Goal: Task Accomplishment & Management: Use online tool/utility

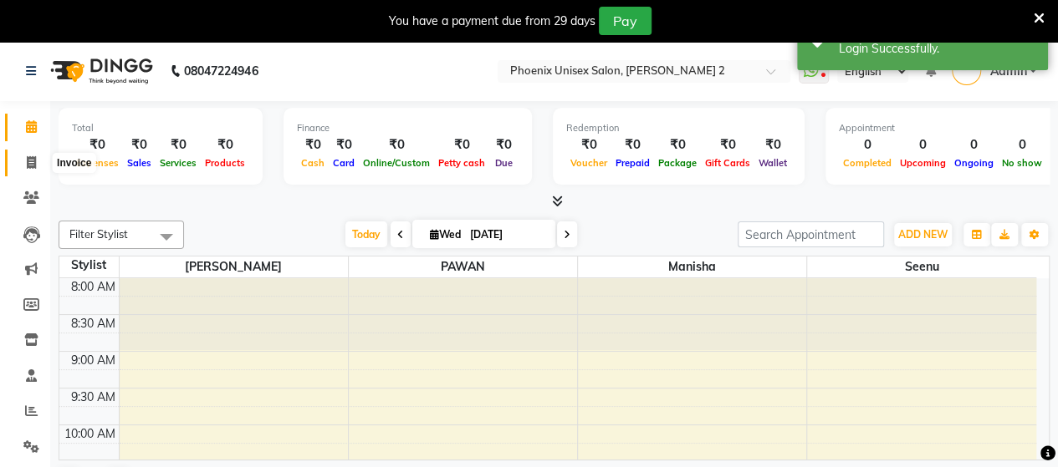
click at [38, 154] on span at bounding box center [31, 163] width 29 height 19
select select "service"
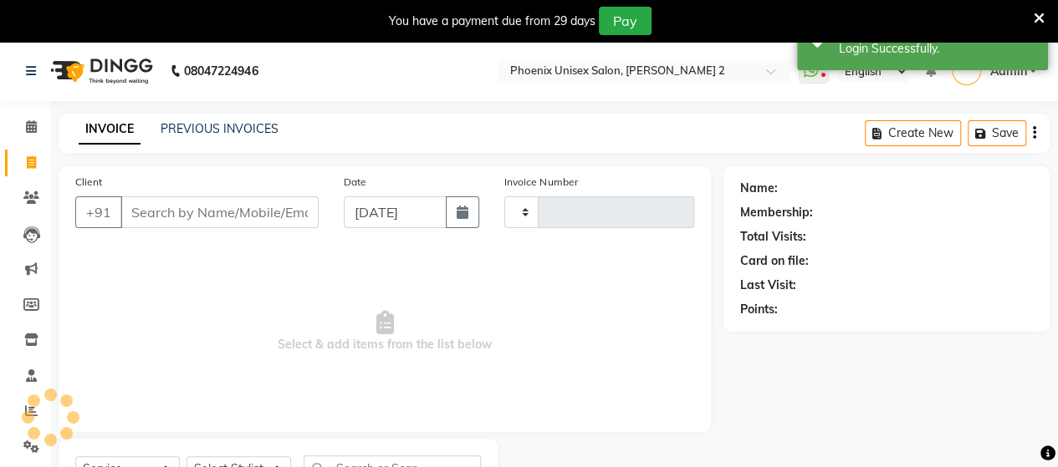
type input "0422"
select select "6147"
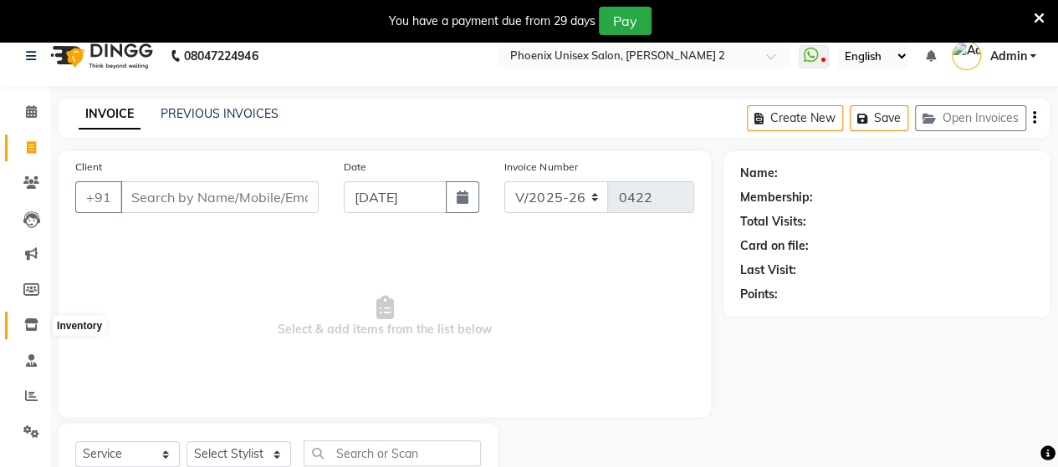
scroll to position [14, 0]
click at [34, 244] on link "Marketing" at bounding box center [25, 256] width 40 height 28
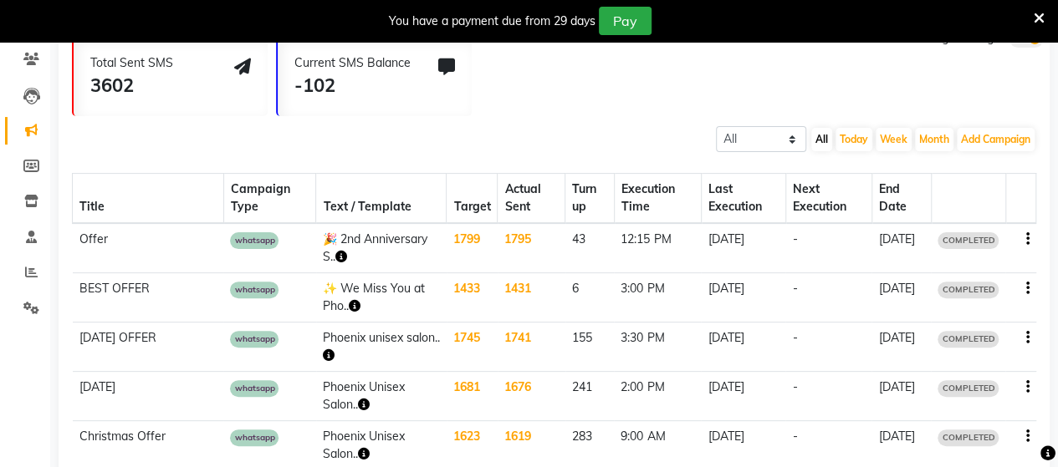
scroll to position [140, 0]
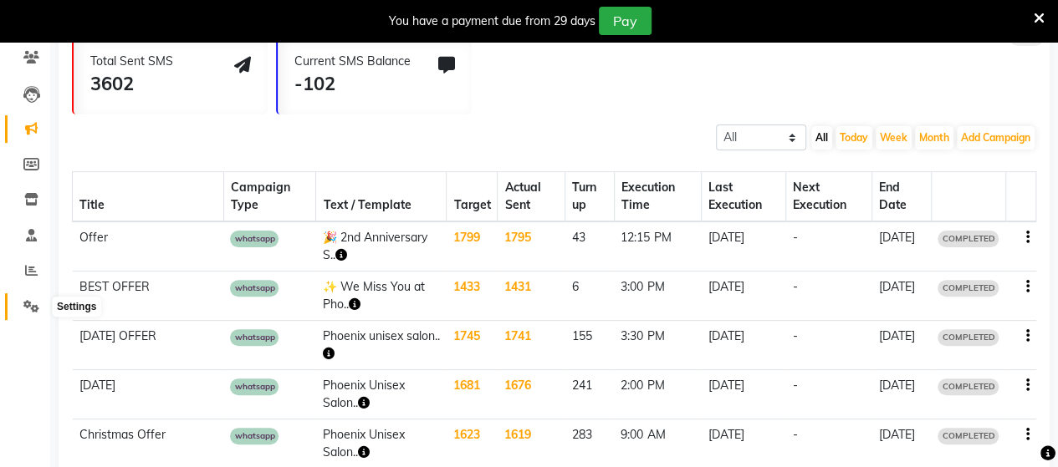
click at [26, 312] on icon at bounding box center [31, 306] width 16 height 13
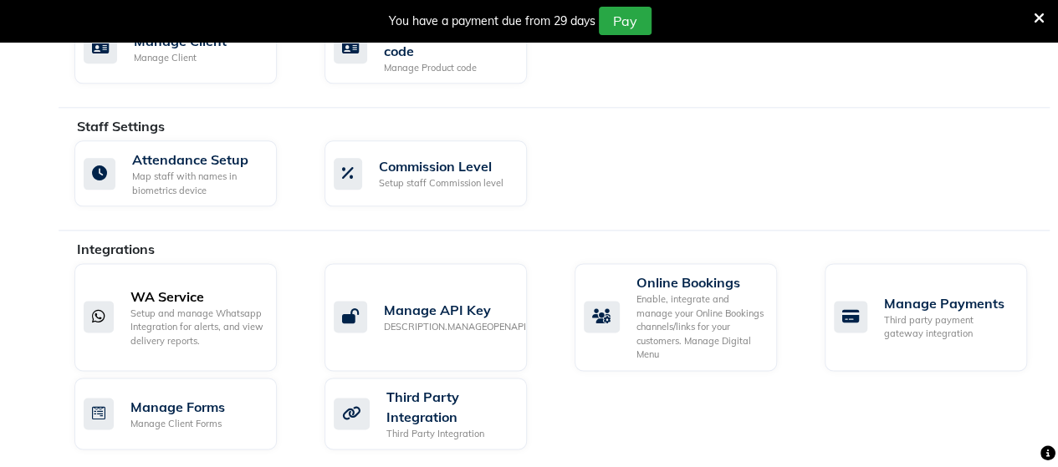
click at [187, 307] on div "Setup and manage Whatsapp Integration for alerts, and view delivery reports." at bounding box center [196, 328] width 133 height 42
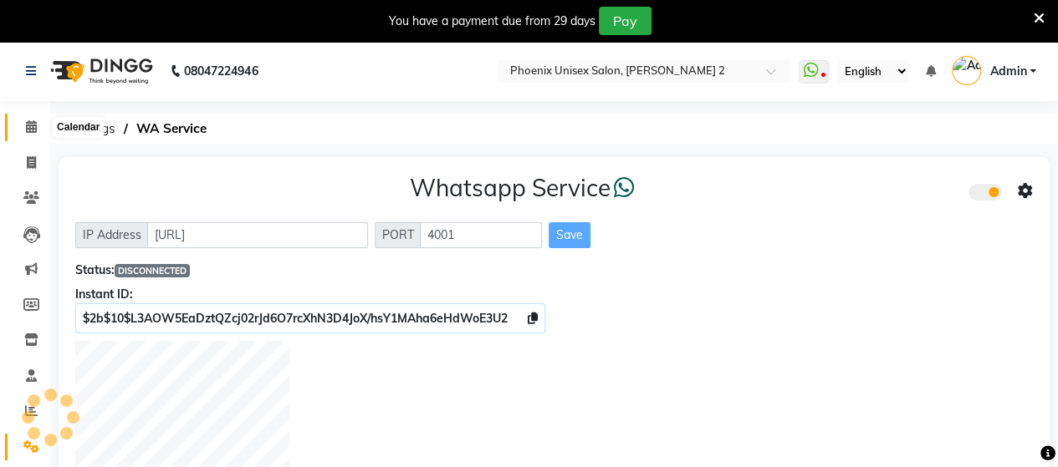
click at [32, 126] on icon at bounding box center [31, 126] width 11 height 13
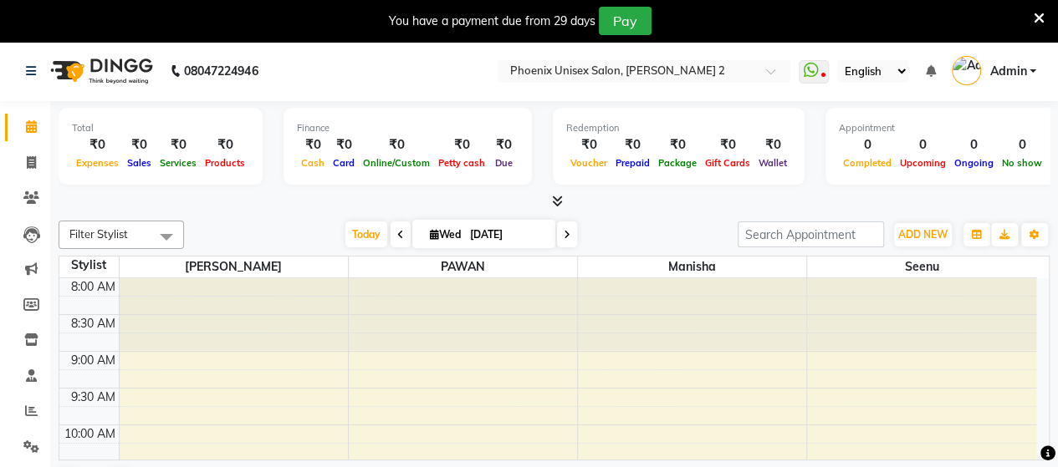
click at [1006, 69] on span "Admin" at bounding box center [1007, 72] width 37 height 18
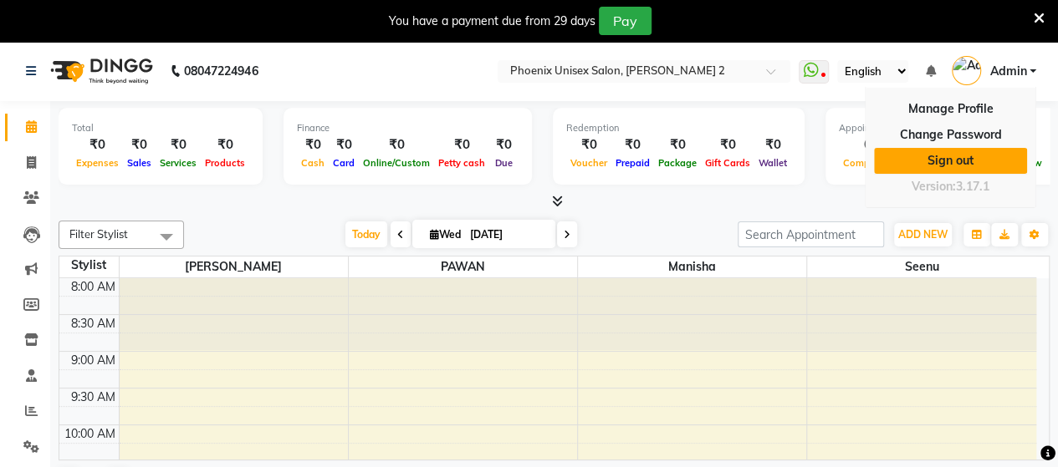
click at [962, 161] on link "Sign out" at bounding box center [950, 161] width 153 height 26
